Goal: Contribute content

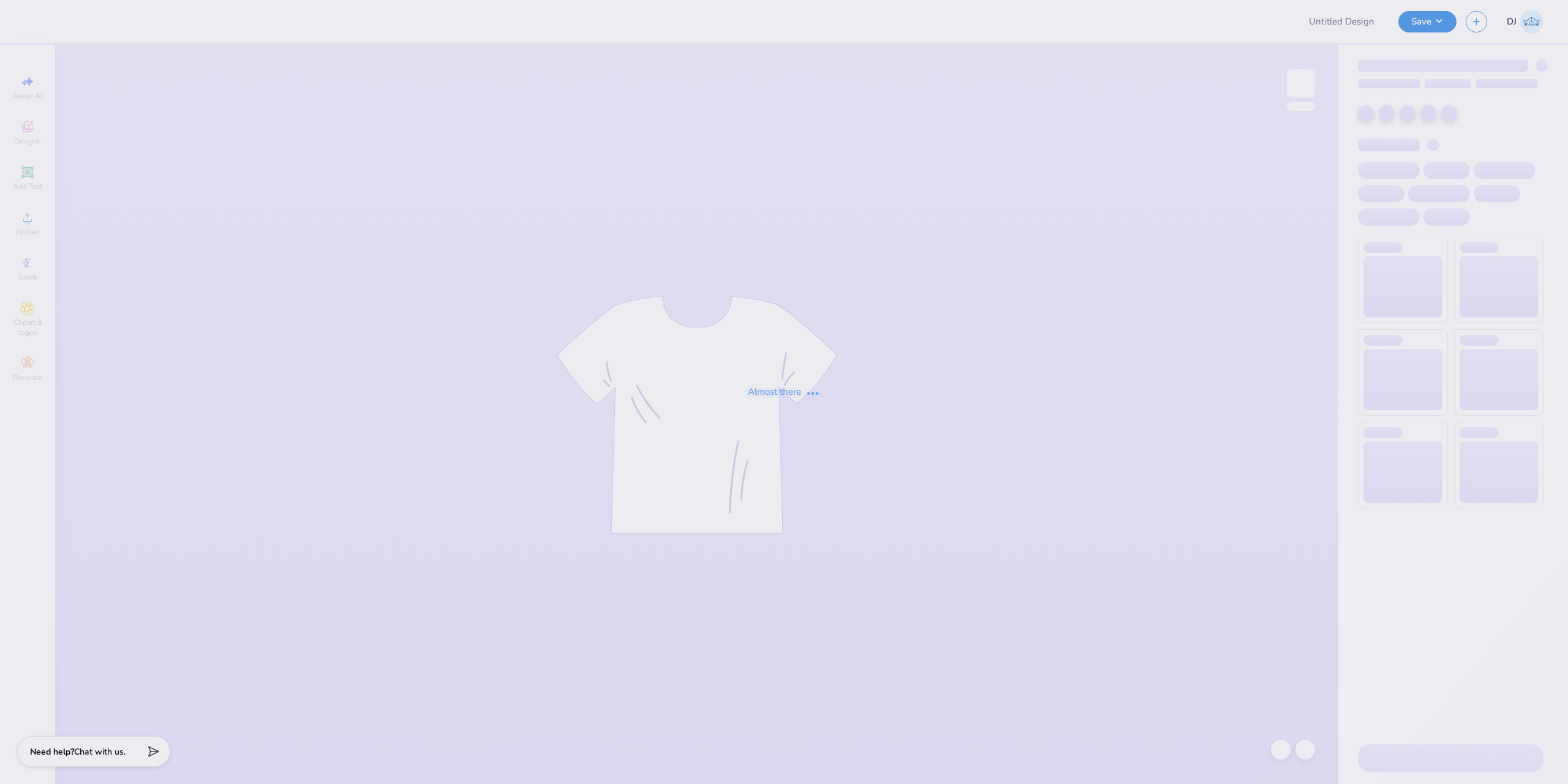
type input "Recruitment"
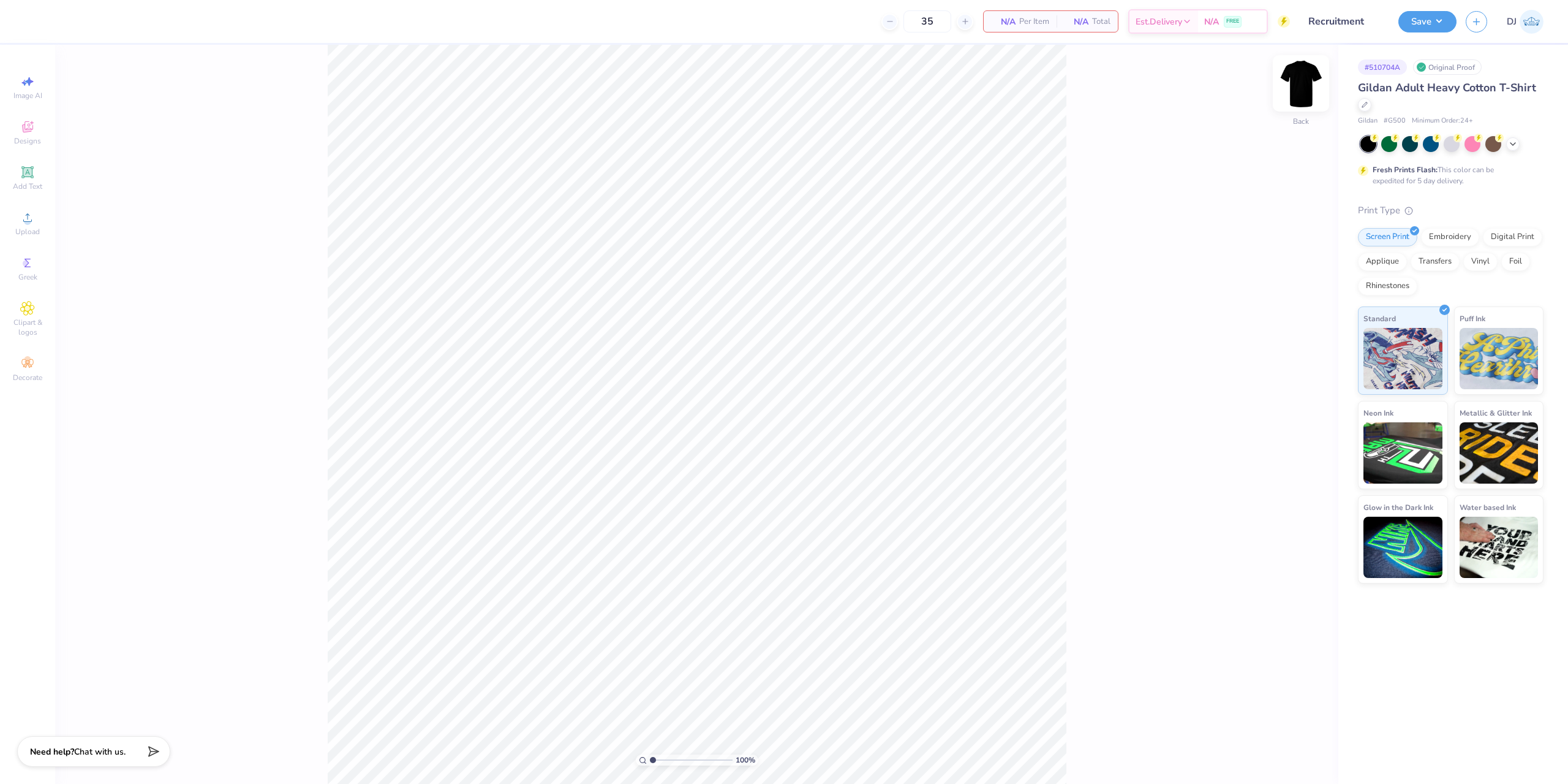
click at [1300, 85] on img at bounding box center [1300, 83] width 49 height 49
click at [1300, 85] on img at bounding box center [1300, 83] width 25 height 25
click at [1428, 23] on button "Save" at bounding box center [1428, 20] width 58 height 21
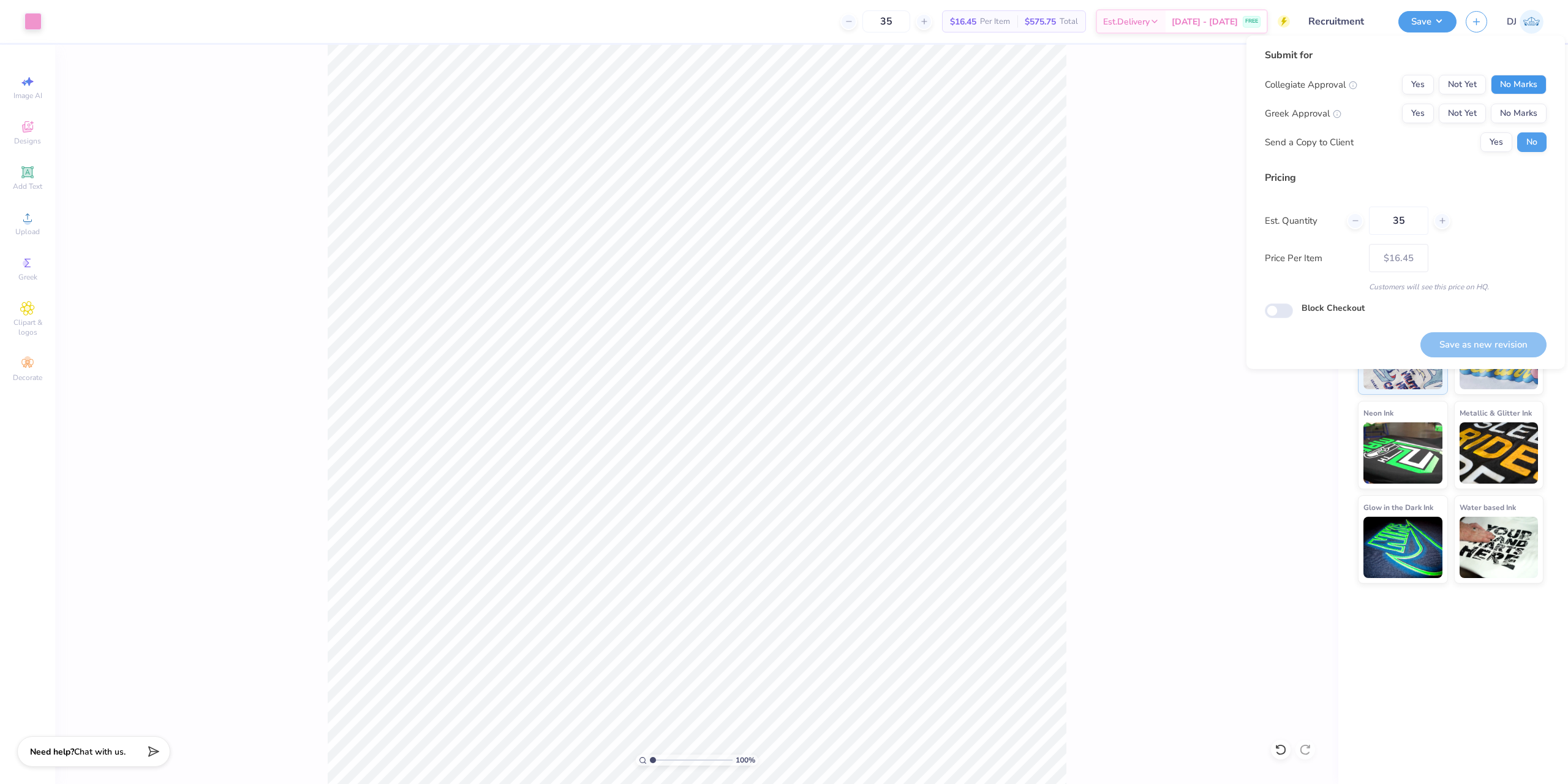
click at [1507, 86] on button "No Marks" at bounding box center [1518, 84] width 56 height 20
click at [1416, 110] on button "Yes" at bounding box center [1417, 113] width 32 height 20
click at [1474, 346] on button "Save as new revision" at bounding box center [1482, 344] width 126 height 25
type input "$16.45"
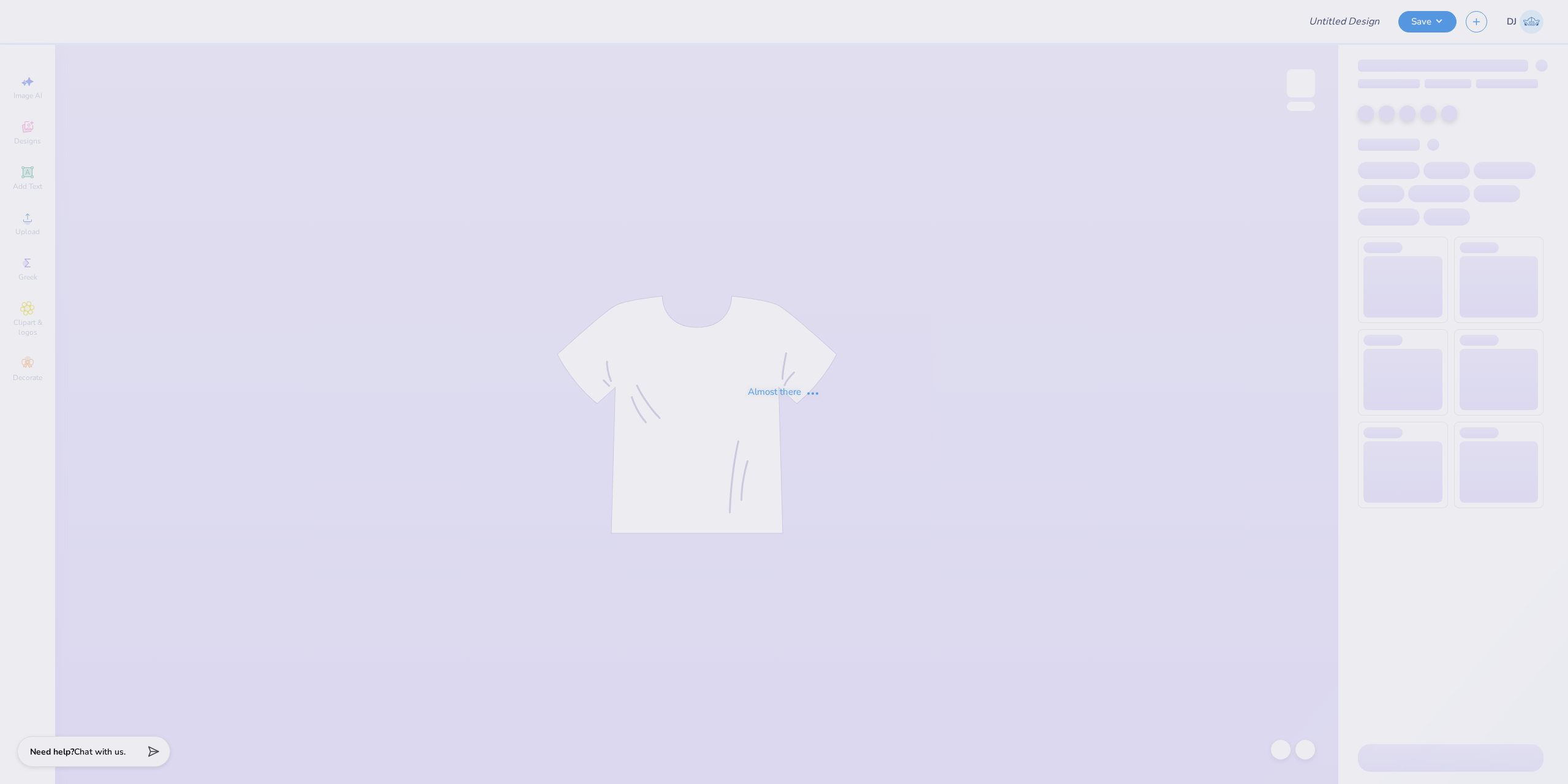
type input "Recruitment"
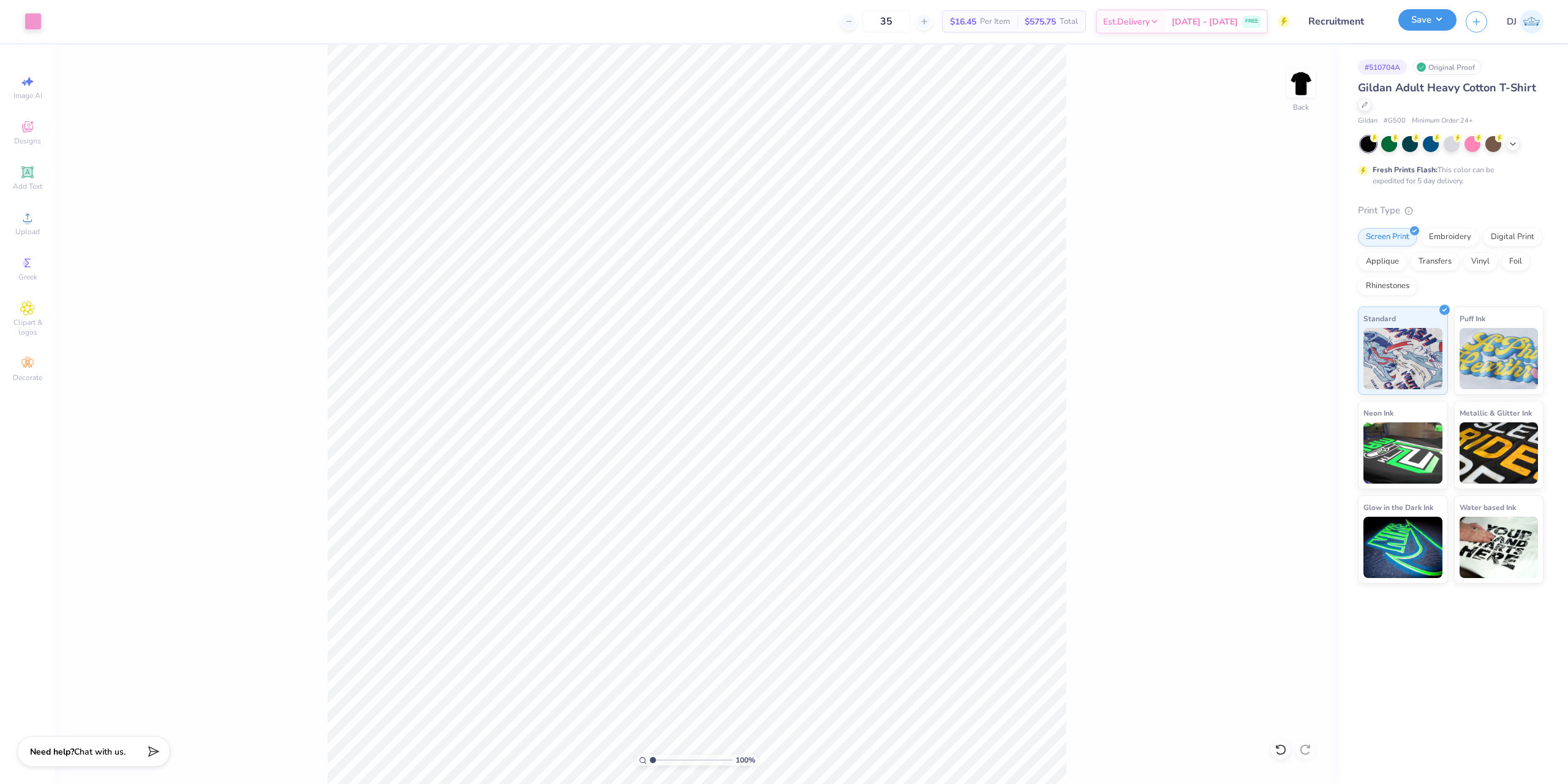
click at [1447, 30] on button "Save" at bounding box center [1428, 20] width 58 height 21
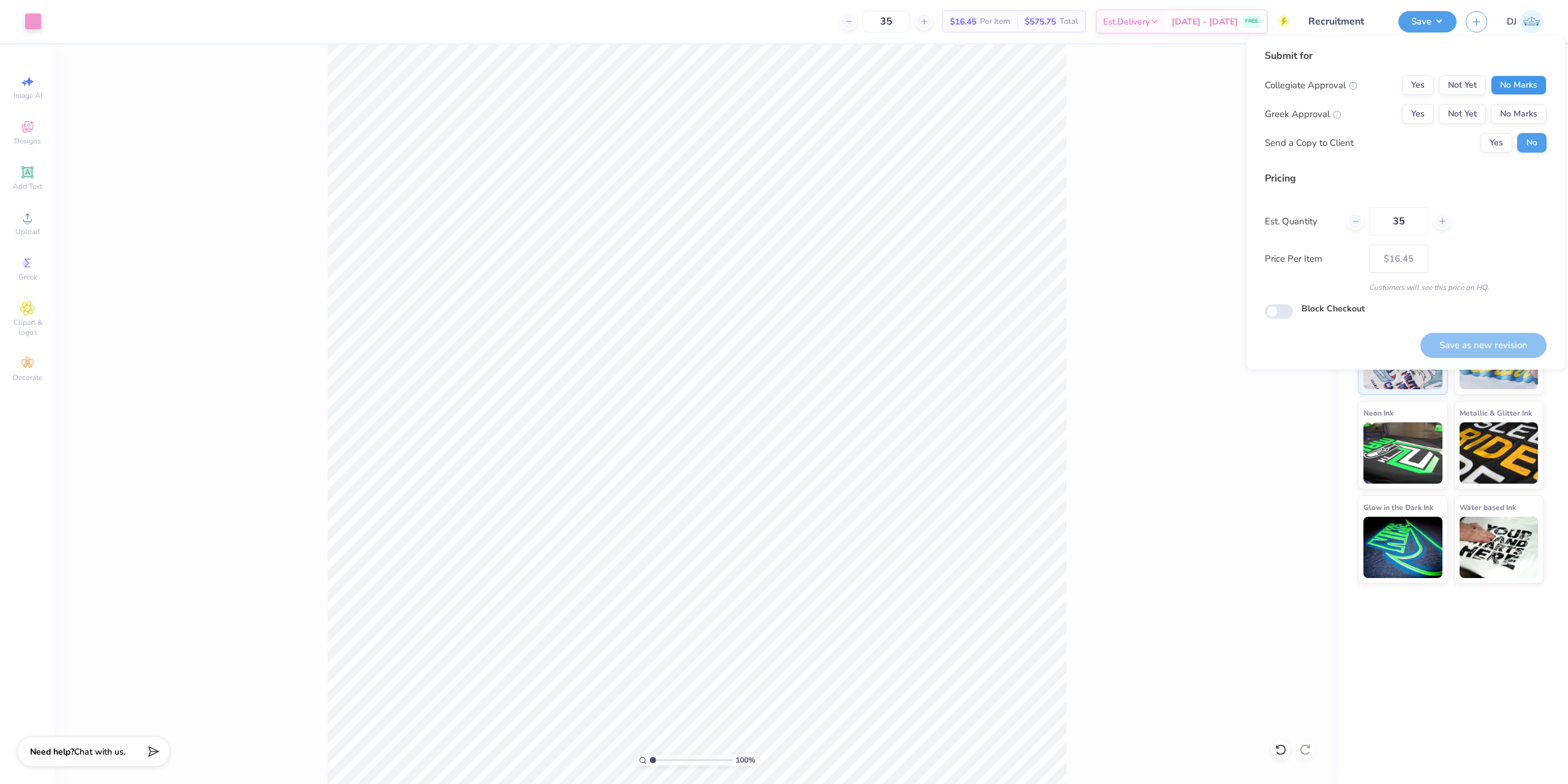
click at [1509, 92] on button "No Marks" at bounding box center [1518, 85] width 56 height 20
click at [1424, 113] on button "Yes" at bounding box center [1417, 114] width 32 height 20
click at [1467, 338] on button "Save as new revision" at bounding box center [1482, 345] width 126 height 25
type input "$16.45"
